Goal: Task Accomplishment & Management: Use online tool/utility

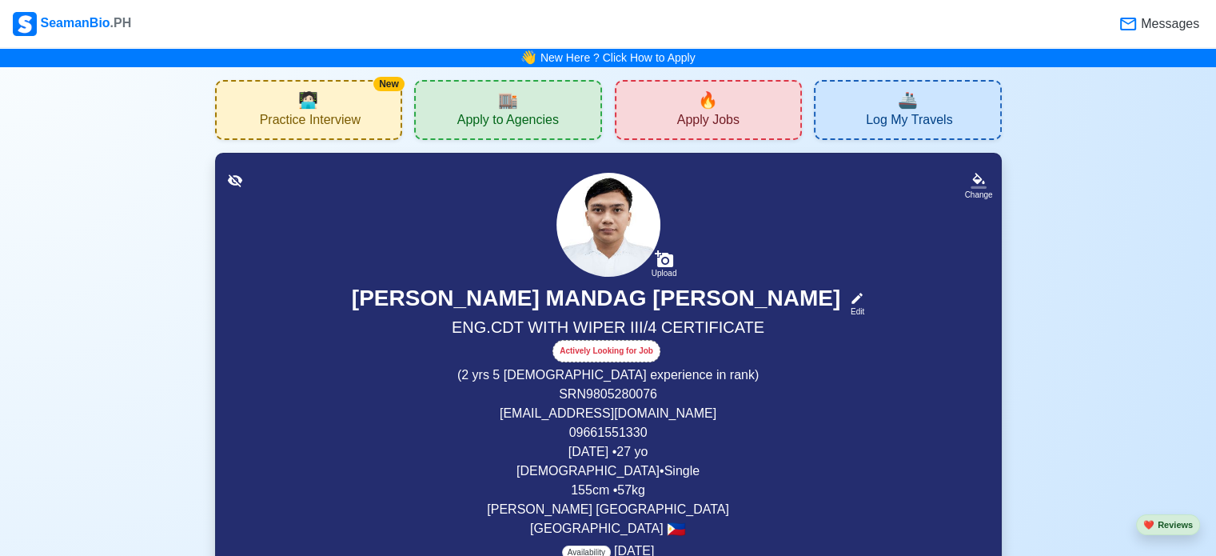
click at [720, 114] on span "Apply Jobs" at bounding box center [708, 122] width 62 height 20
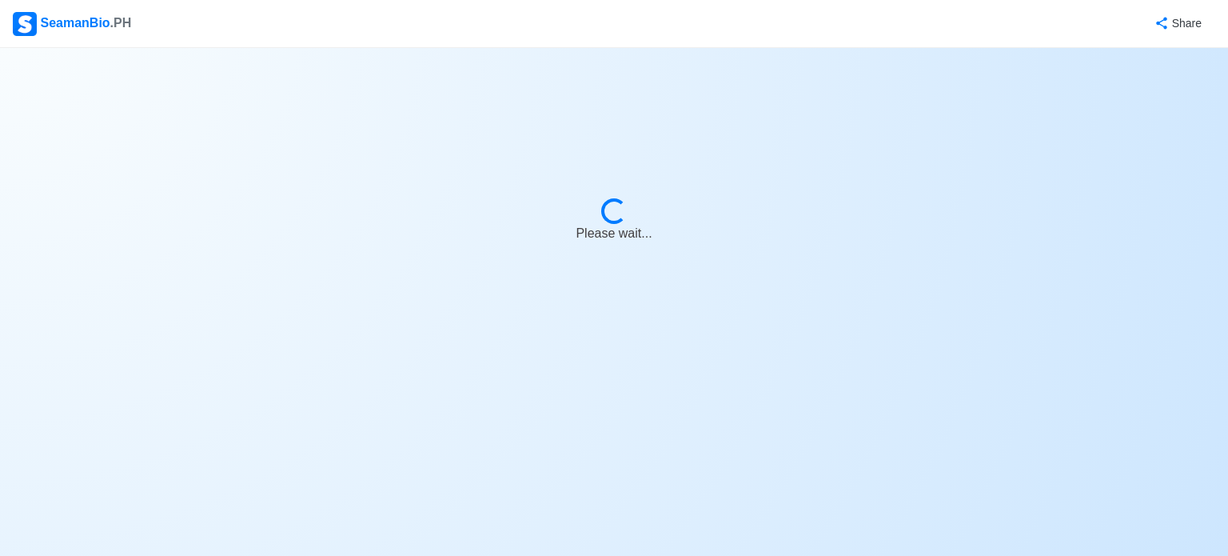
select select "Wiper"
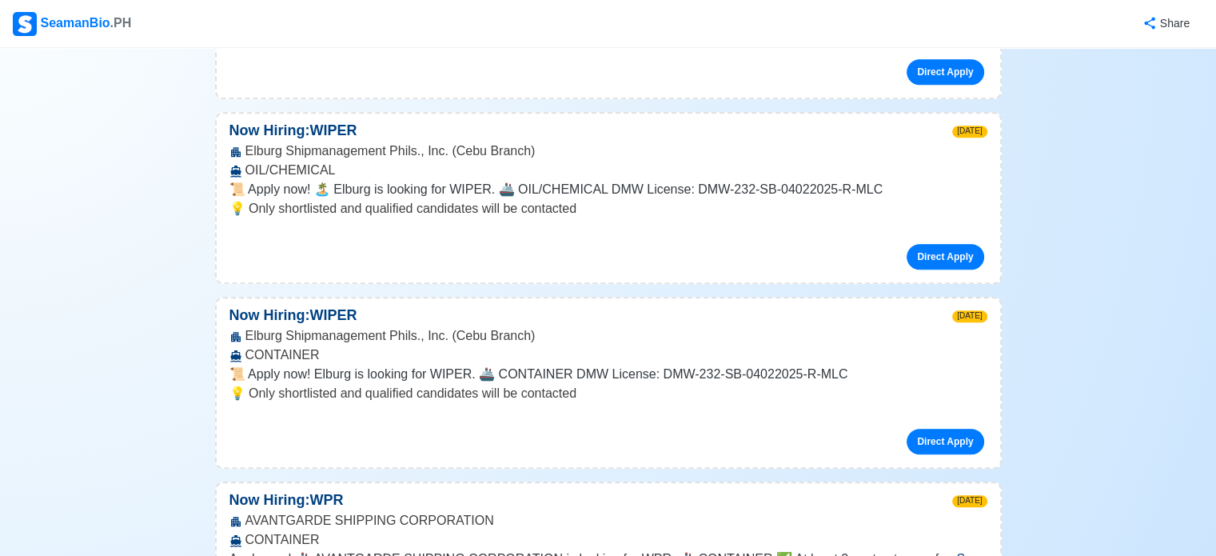
scroll to position [1396, 0]
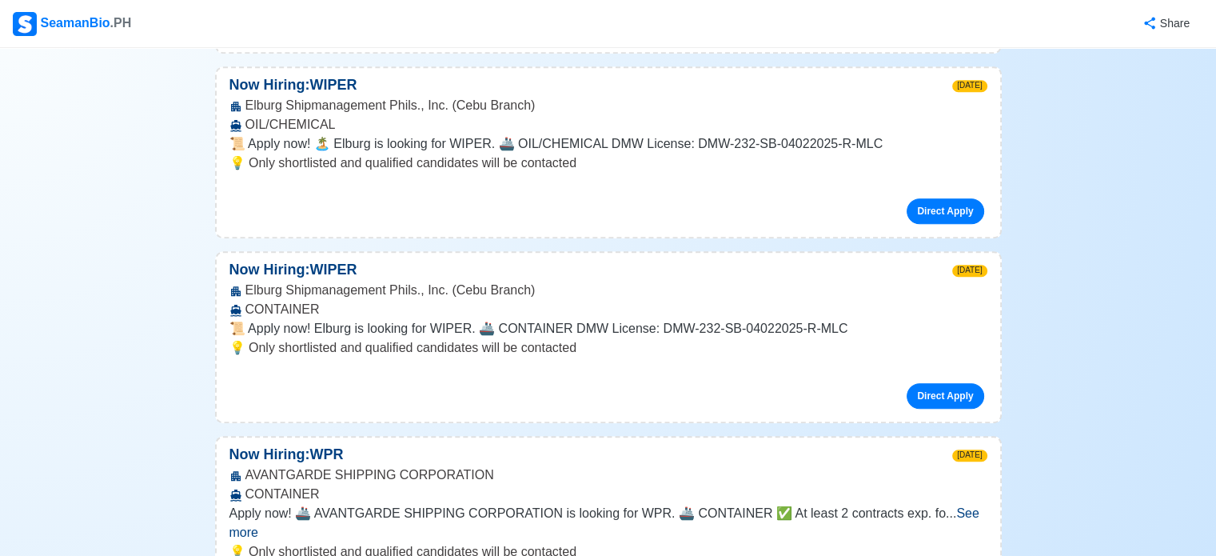
click at [957, 506] on span "See more" at bounding box center [605, 522] width 750 height 33
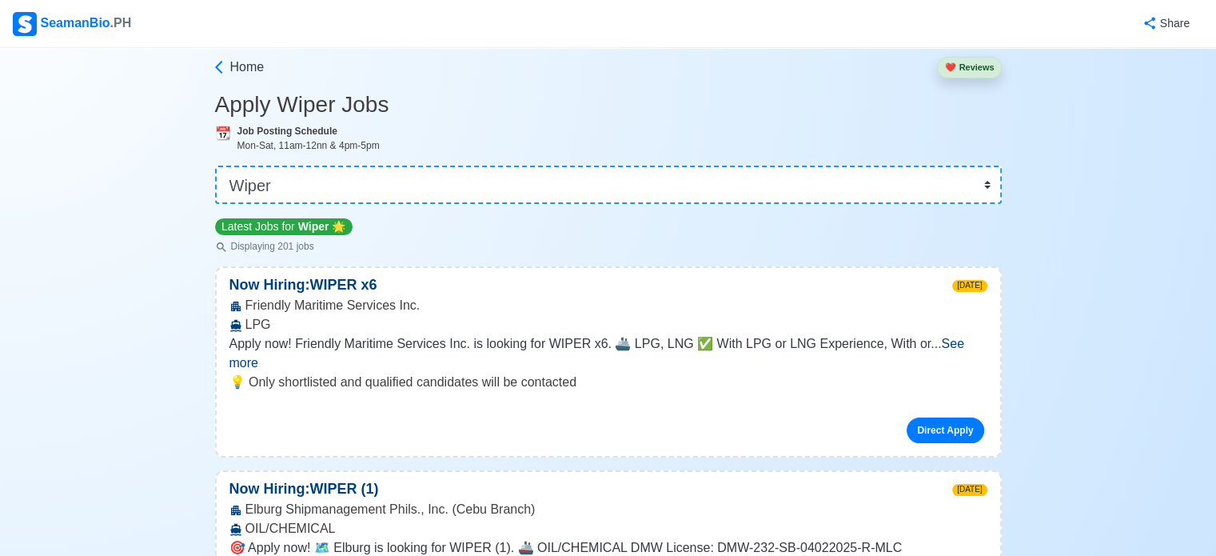
scroll to position [0, 0]
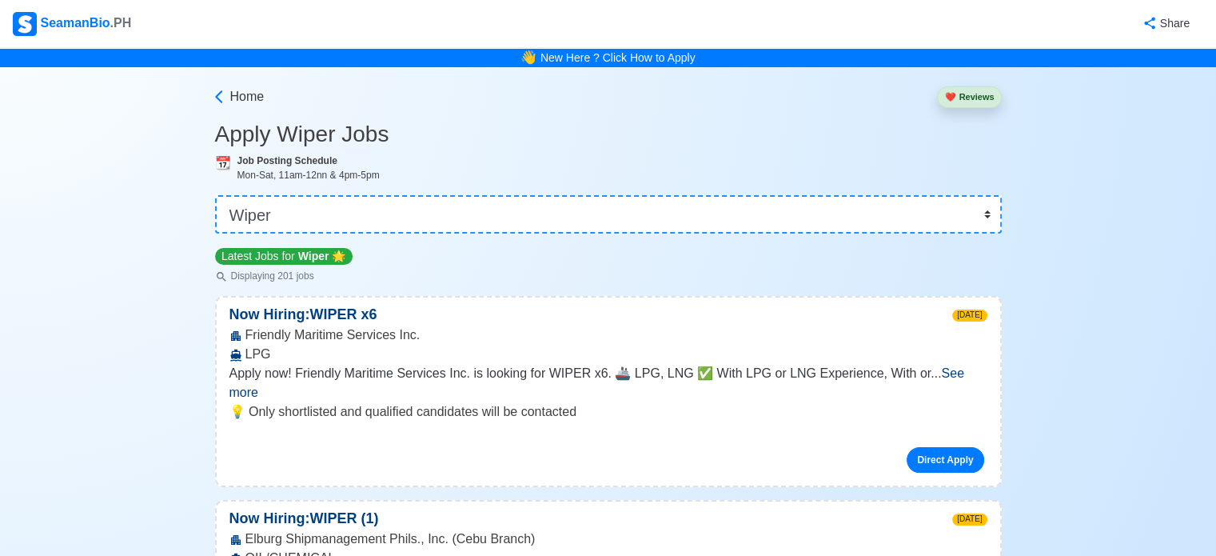
click at [948, 367] on span "See more" at bounding box center [597, 382] width 735 height 33
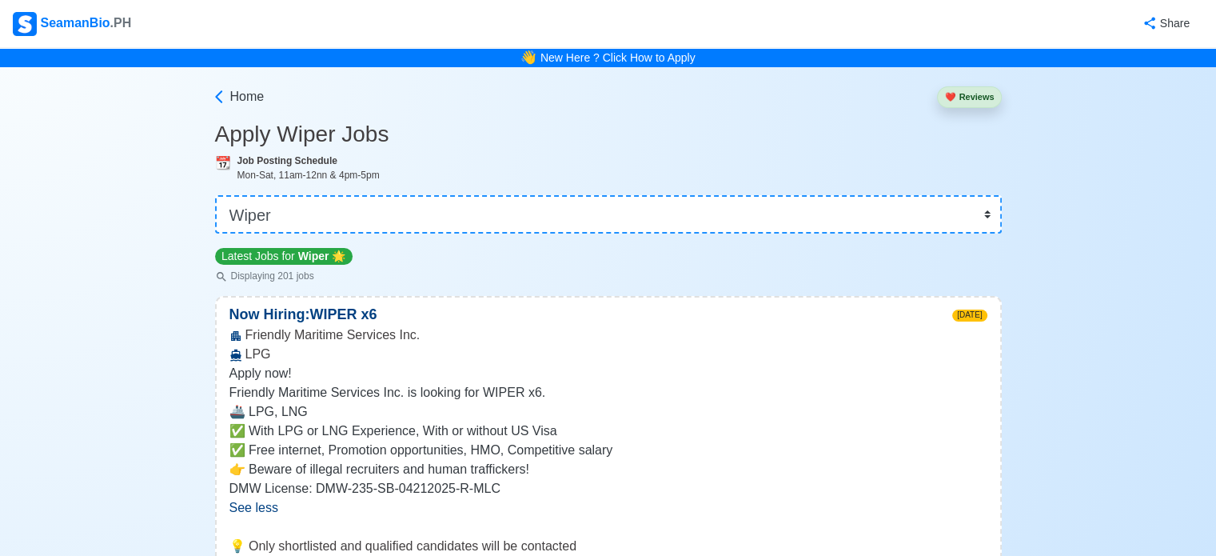
click at [25, 25] on img at bounding box center [25, 24] width 24 height 24
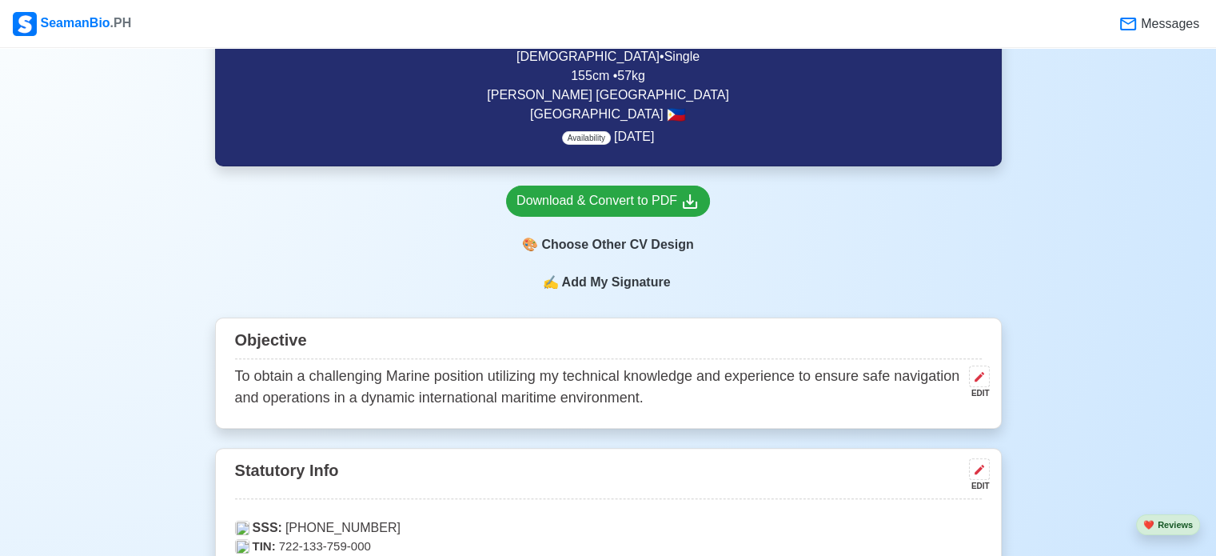
scroll to position [429, 0]
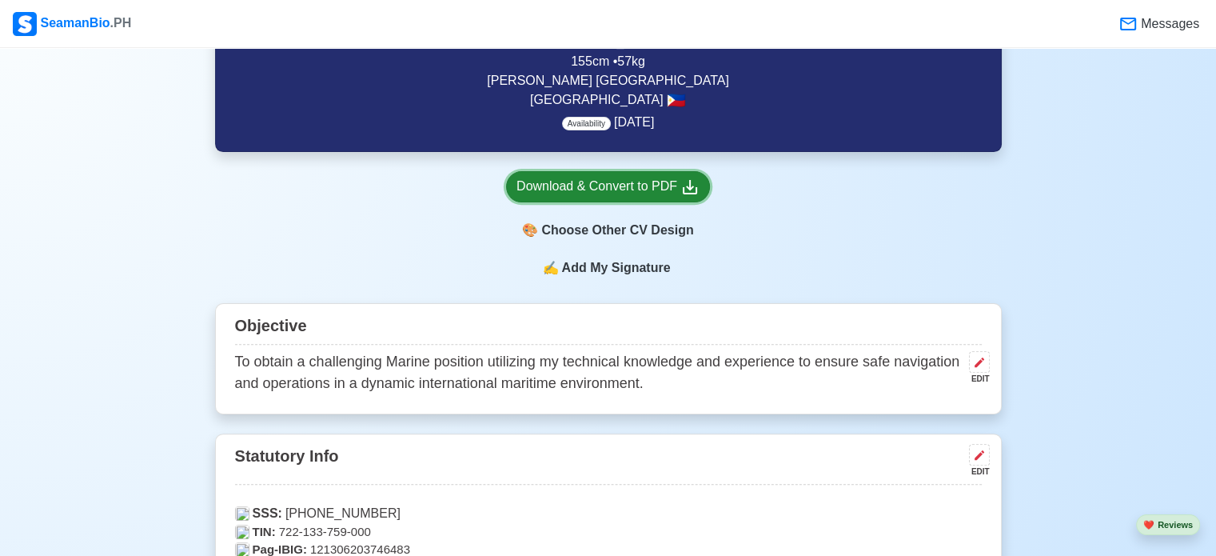
click at [637, 179] on div "Download & Convert to PDF" at bounding box center [608, 187] width 183 height 20
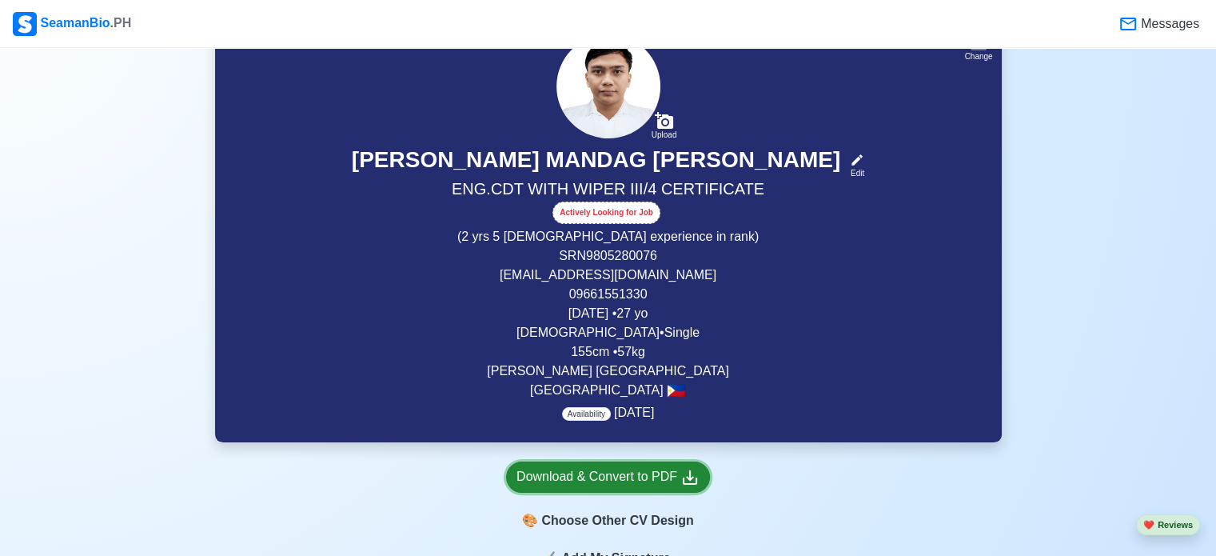
scroll to position [0, 0]
